Goal: Task Accomplishment & Management: Use online tool/utility

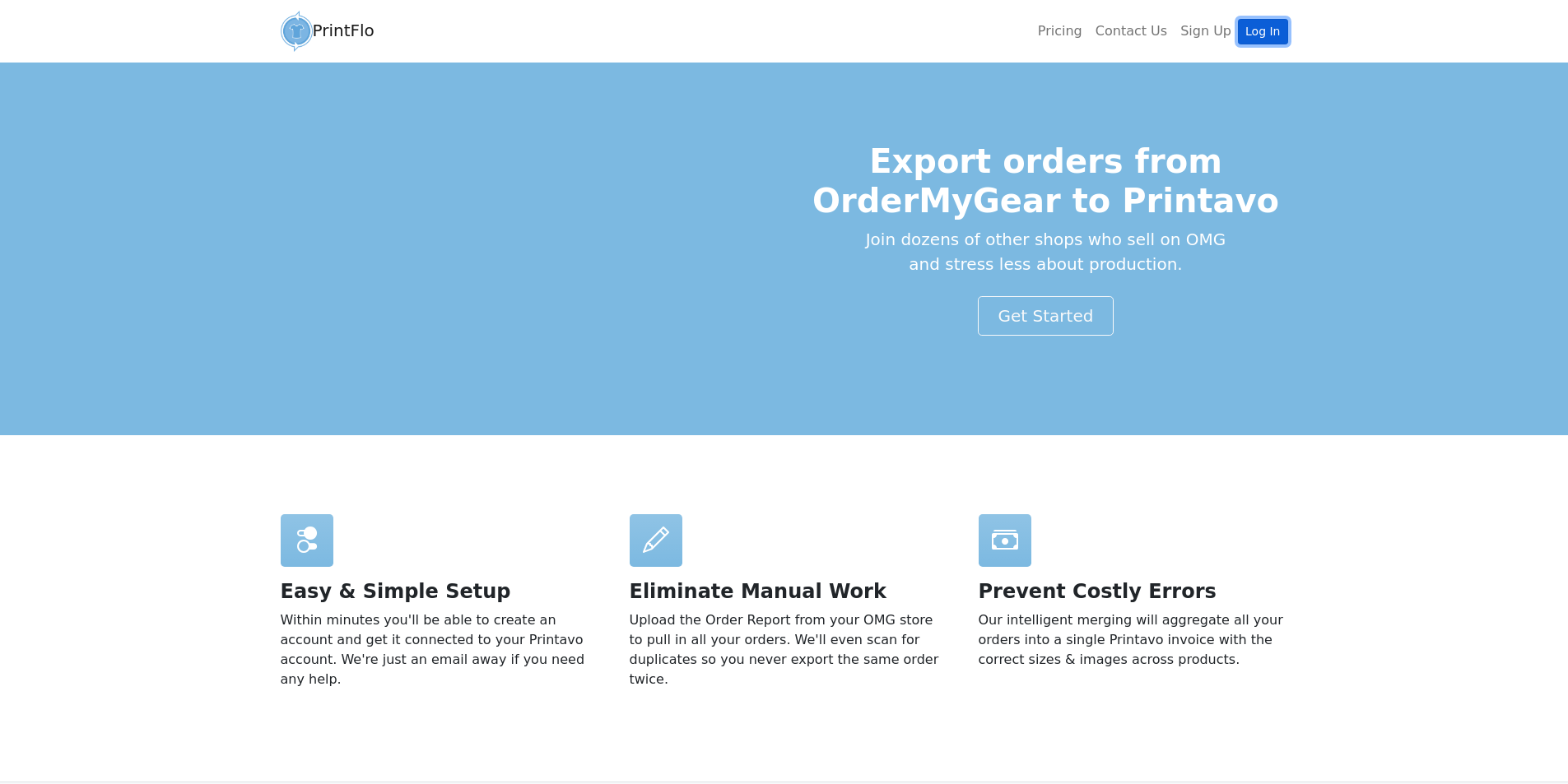
click at [1263, 27] on link "Log In" at bounding box center [1262, 32] width 49 height 25
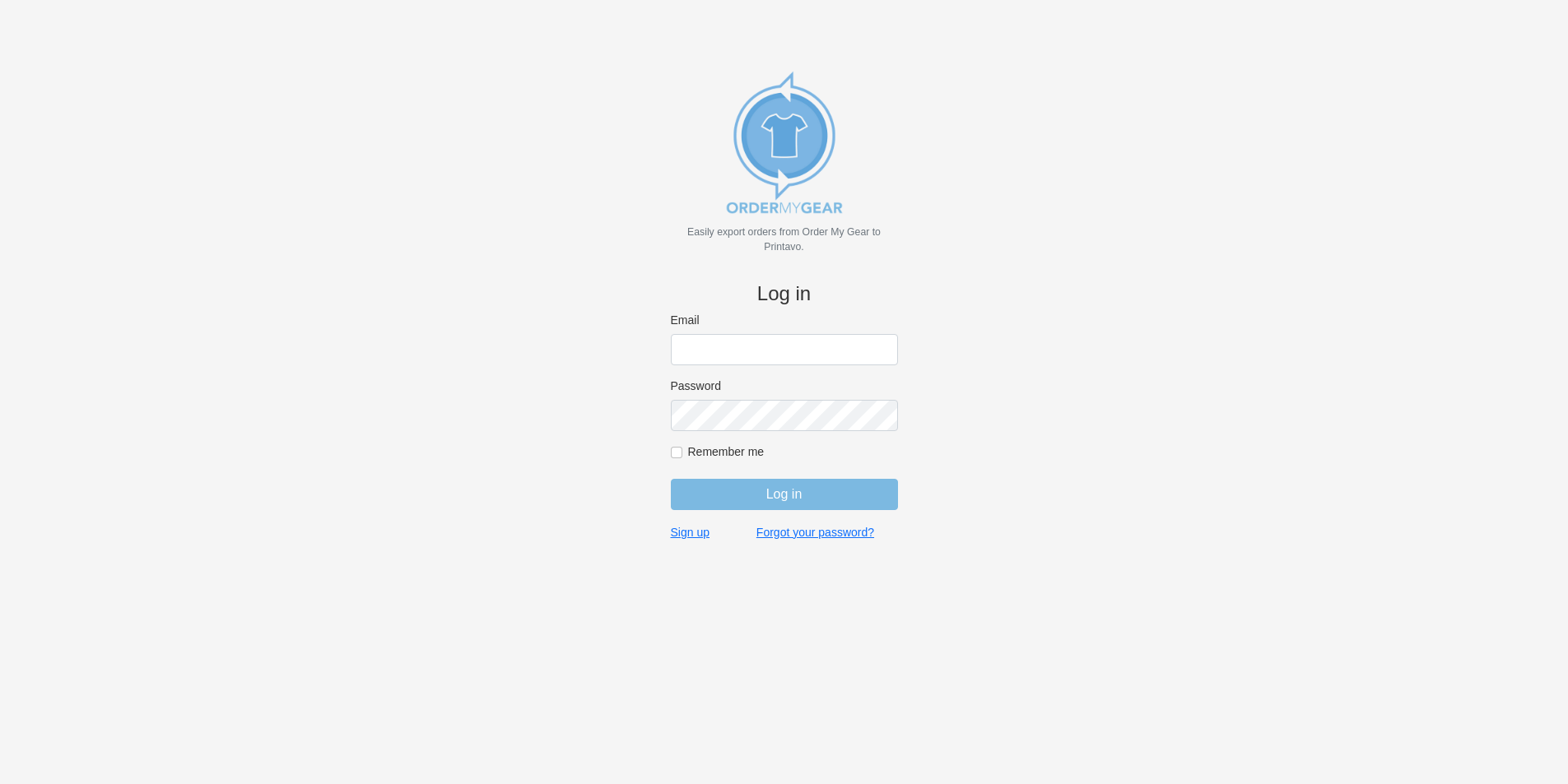
type input "jordan@jimsclothing.com"
click at [782, 488] on input "Log in" at bounding box center [784, 495] width 227 height 31
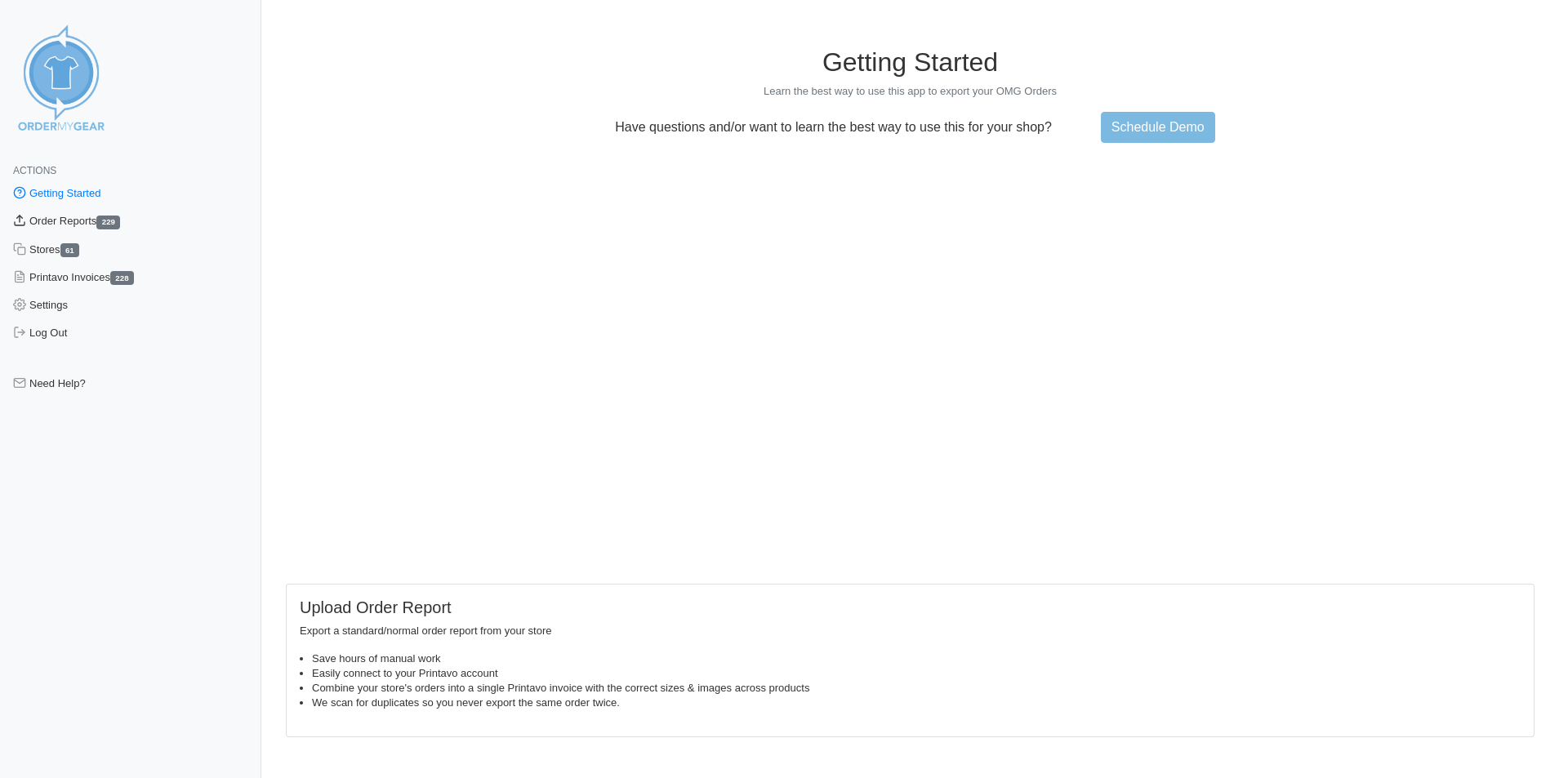
click at [84, 215] on link "Order Reports 229" at bounding box center [130, 220] width 261 height 28
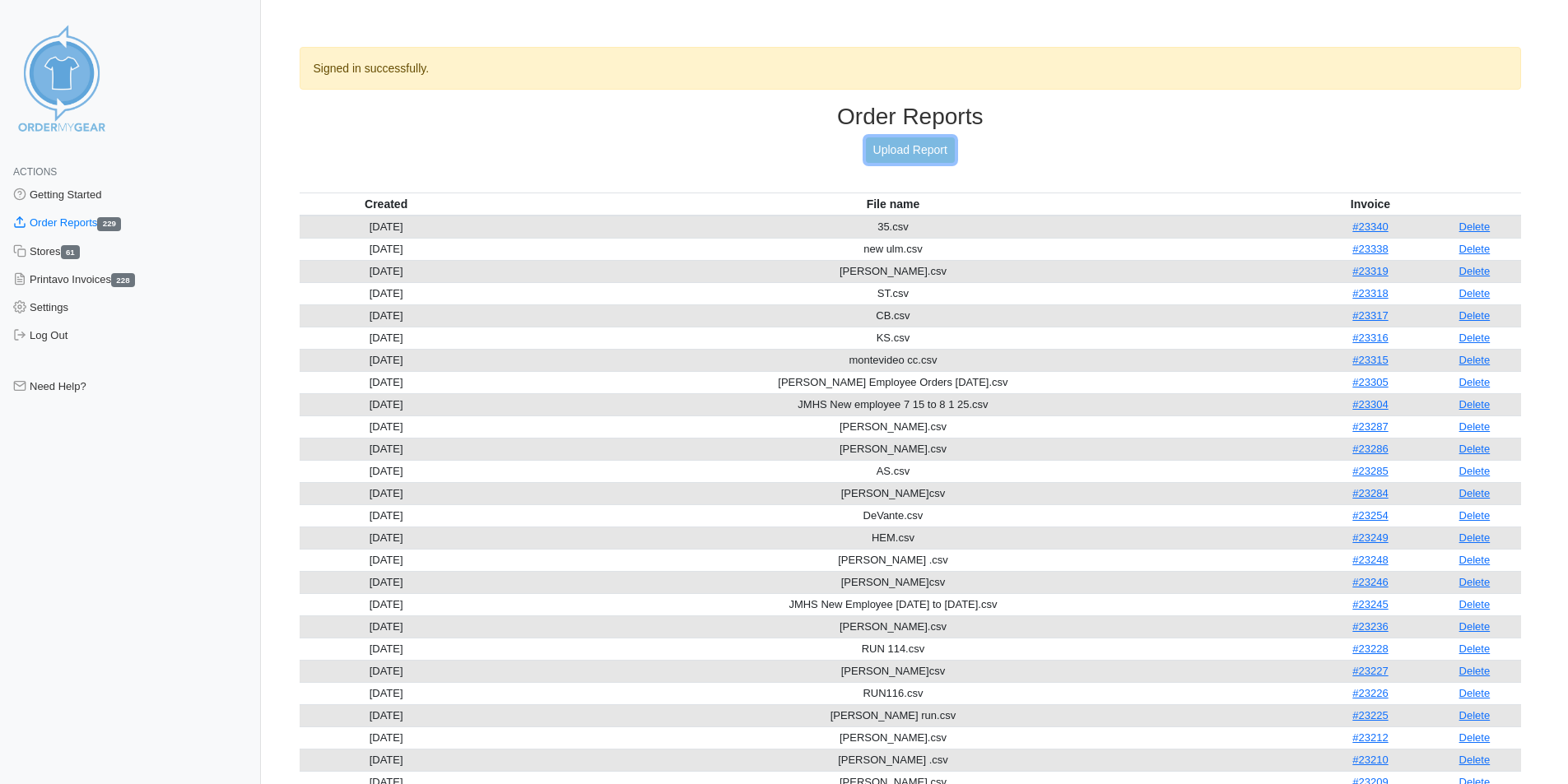
click at [920, 148] on link "Upload Report" at bounding box center [910, 150] width 89 height 25
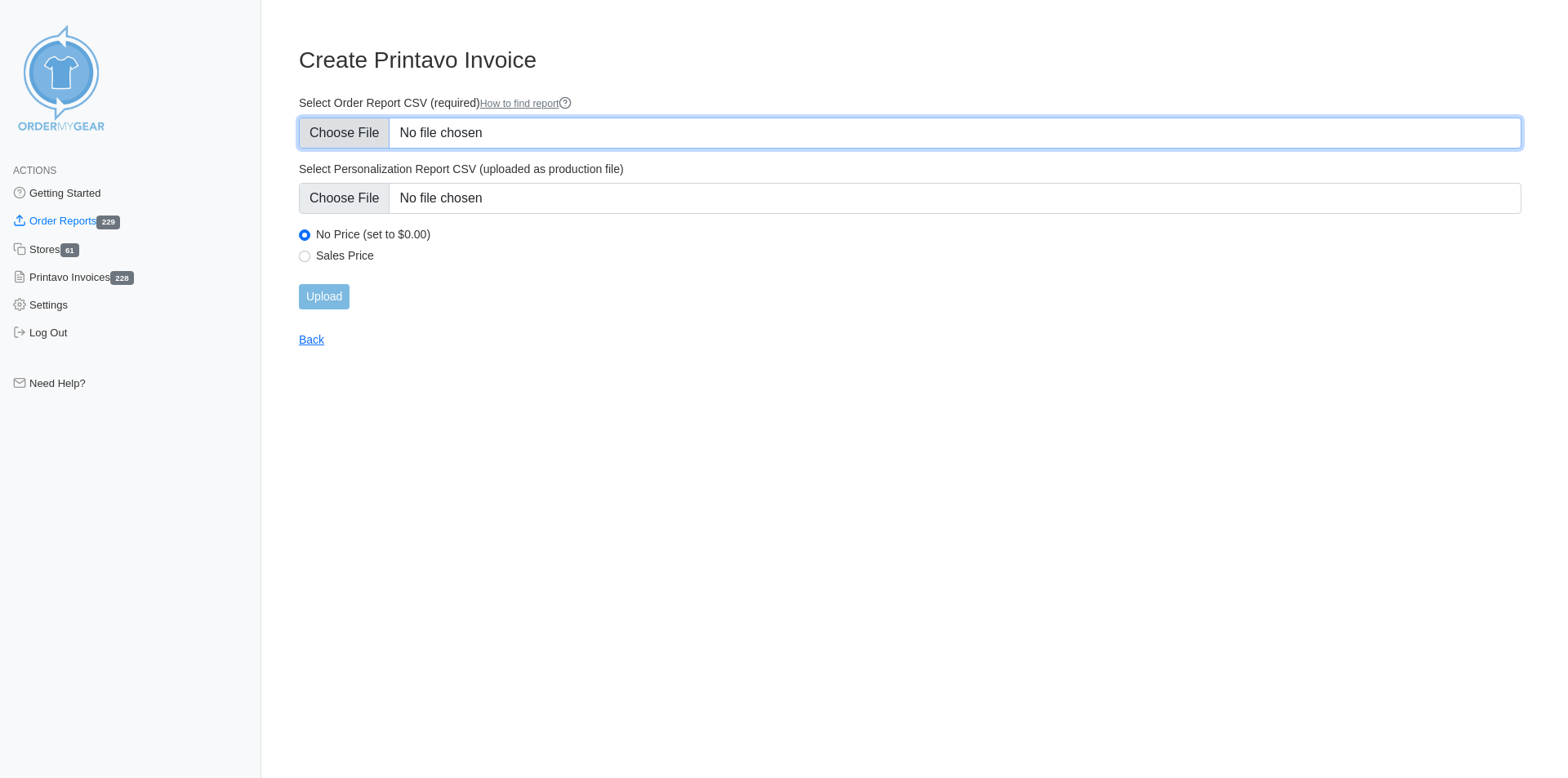
click at [431, 134] on input "Select Order Report CSV (required) How to find report" at bounding box center [910, 133] width 1223 height 31
type input "C:\fakepath\hicks.csv"
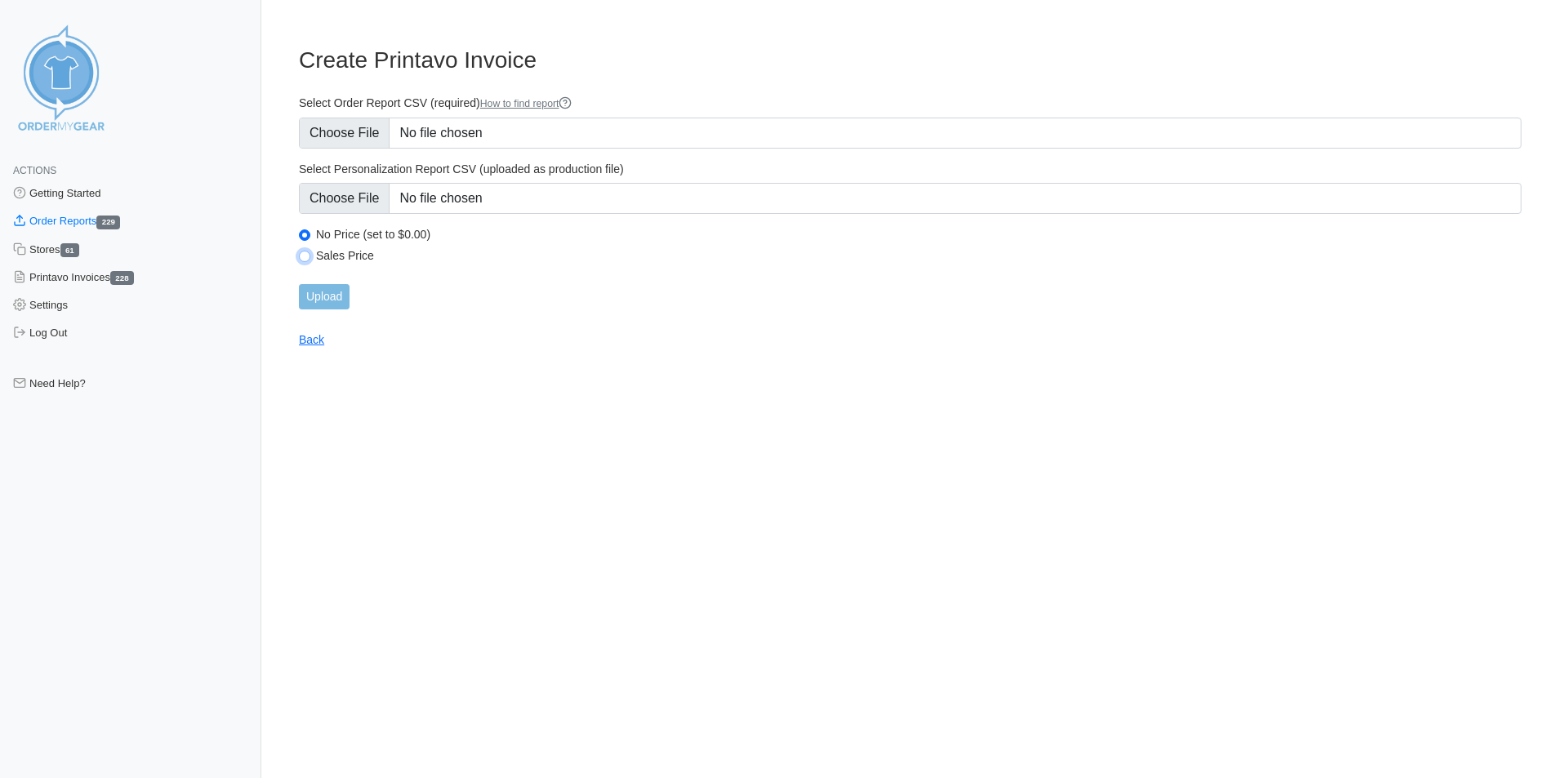
click at [304, 255] on input "Sales Price" at bounding box center [304, 256] width 12 height 12
radio input "true"
click at [323, 296] on input "Upload" at bounding box center [324, 297] width 51 height 25
